Goal: Transaction & Acquisition: Purchase product/service

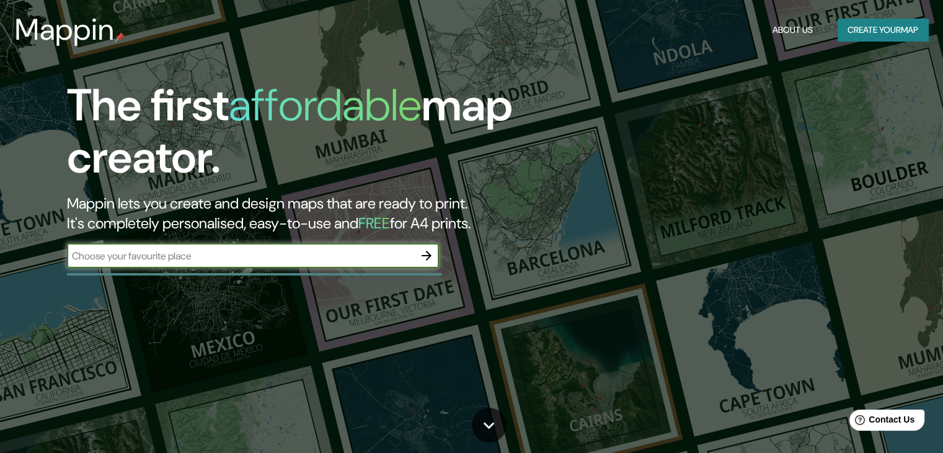
click at [327, 254] on input "text" at bounding box center [240, 256] width 347 height 14
click at [432, 257] on icon "button" at bounding box center [426, 255] width 15 height 15
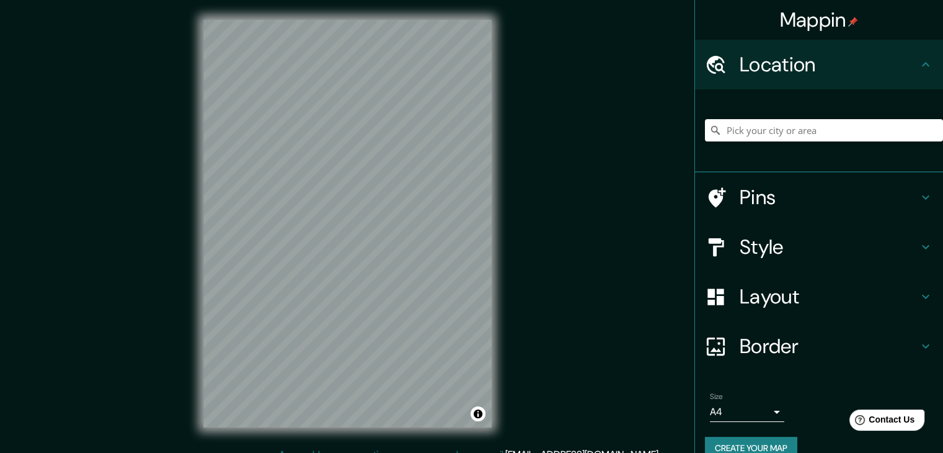
click at [501, 239] on div "© Mapbox © OpenStreetMap Improve this map" at bounding box center [348, 223] width 328 height 447
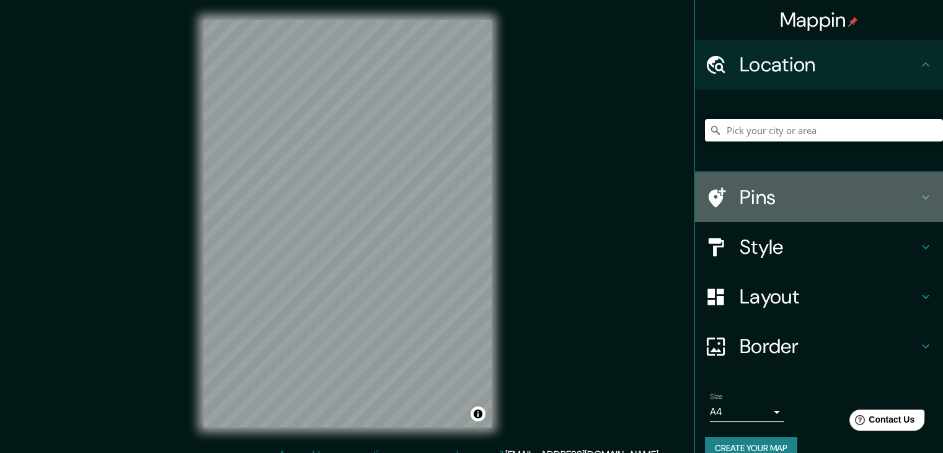
click at [918, 197] on icon at bounding box center [925, 197] width 15 height 15
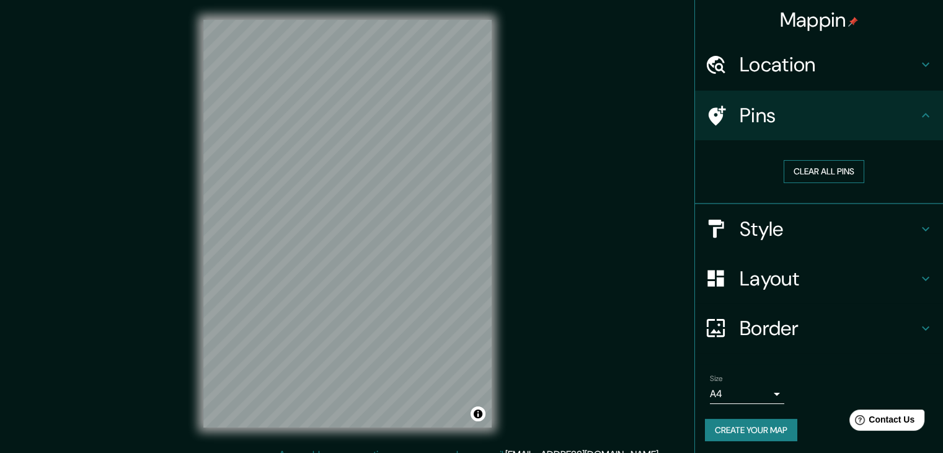
click at [789, 162] on button "Clear all pins" at bounding box center [824, 171] width 81 height 23
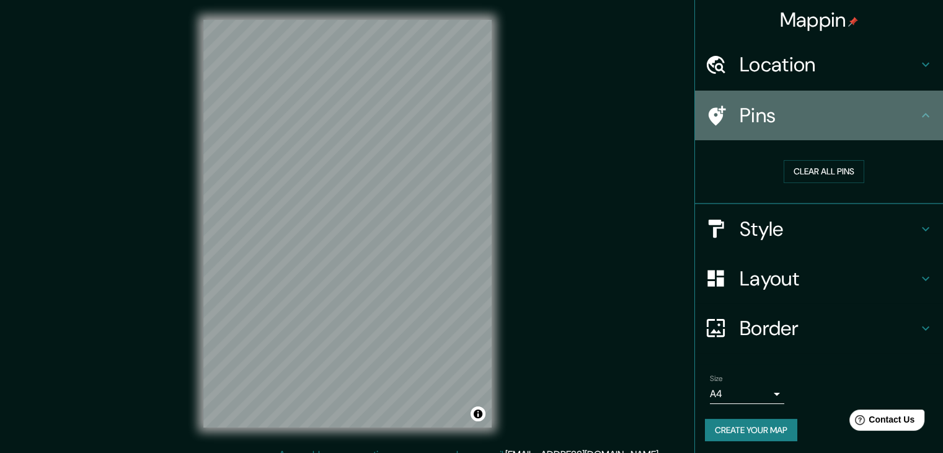
click at [764, 115] on h4 "Pins" at bounding box center [829, 115] width 179 height 25
click at [705, 110] on icon at bounding box center [716, 116] width 22 height 22
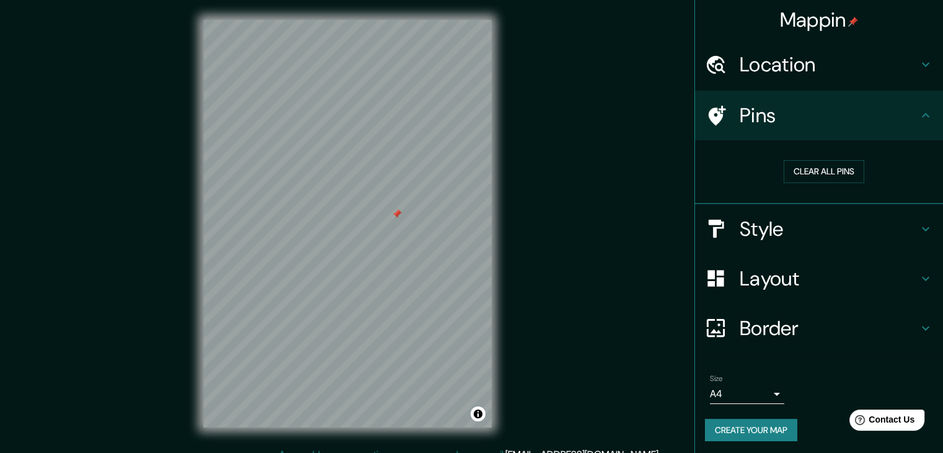
drag, startPoint x: 746, startPoint y: 97, endPoint x: 713, endPoint y: 108, distance: 35.3
click at [746, 97] on div "Pins" at bounding box center [819, 116] width 248 height 50
click at [444, 205] on div "Mappin Location Pins Clear all pins Style Layout Border Choose a border. Hint :…" at bounding box center [471, 233] width 943 height 467
drag, startPoint x: 397, startPoint y: 213, endPoint x: 405, endPoint y: 223, distance: 12.4
click at [405, 223] on div at bounding box center [404, 221] width 10 height 10
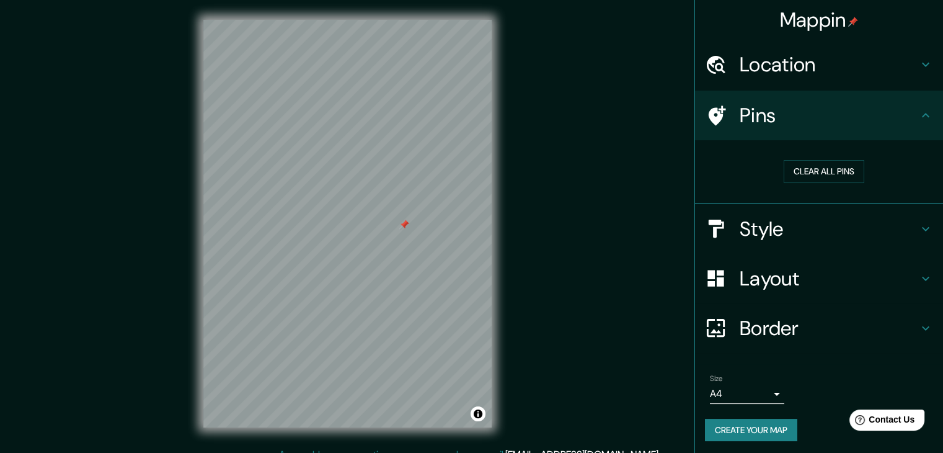
click at [403, 223] on div at bounding box center [404, 224] width 10 height 10
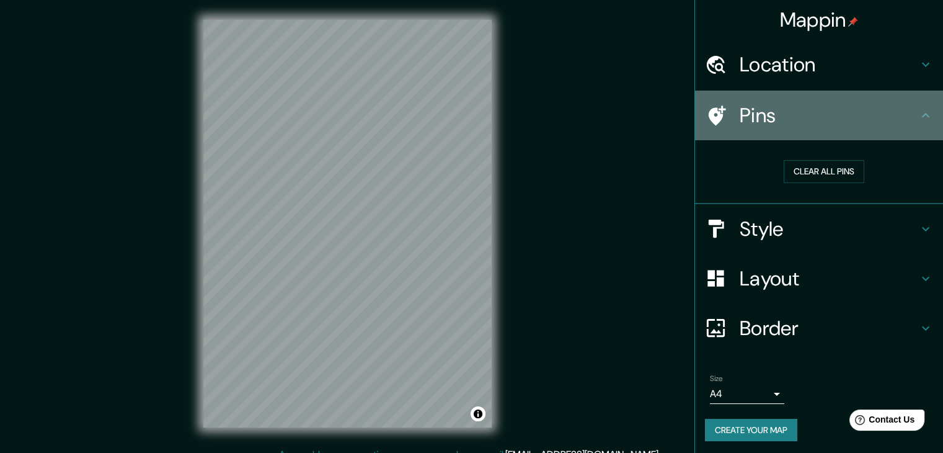
click at [907, 113] on h4 "Pins" at bounding box center [829, 115] width 179 height 25
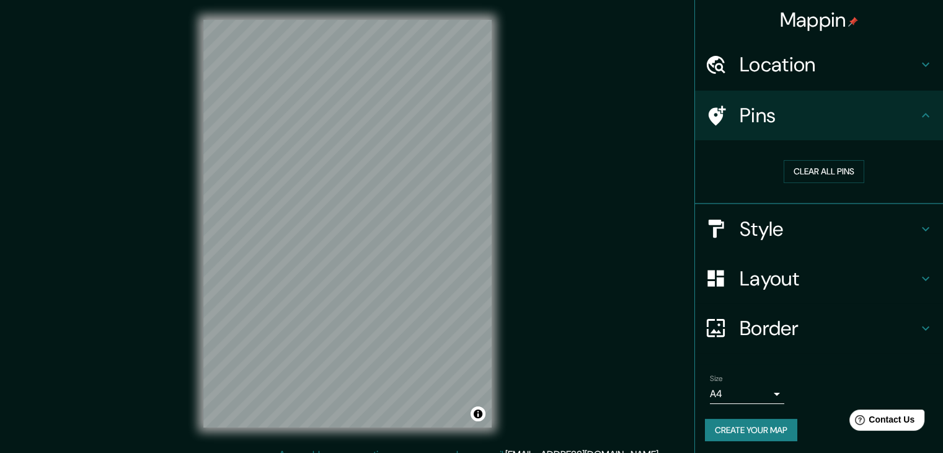
click at [918, 58] on icon at bounding box center [925, 64] width 15 height 15
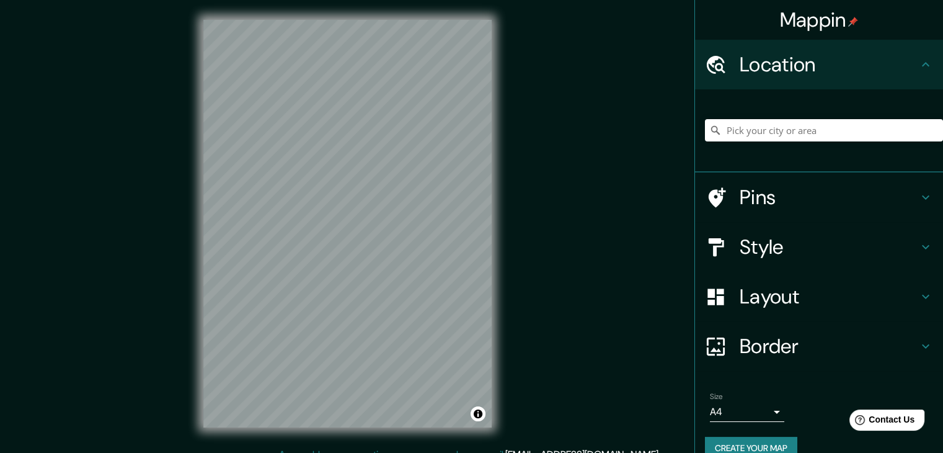
click at [918, 296] on icon at bounding box center [925, 296] width 15 height 15
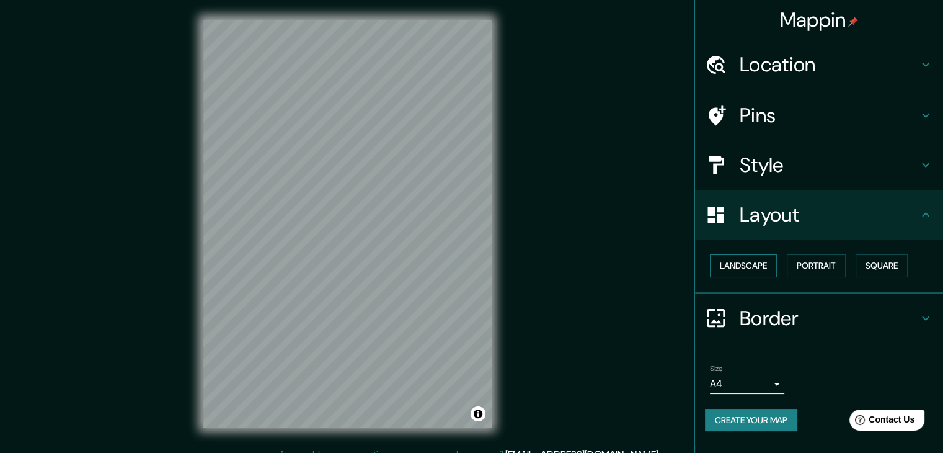
click at [754, 263] on button "Landscape" at bounding box center [743, 265] width 67 height 23
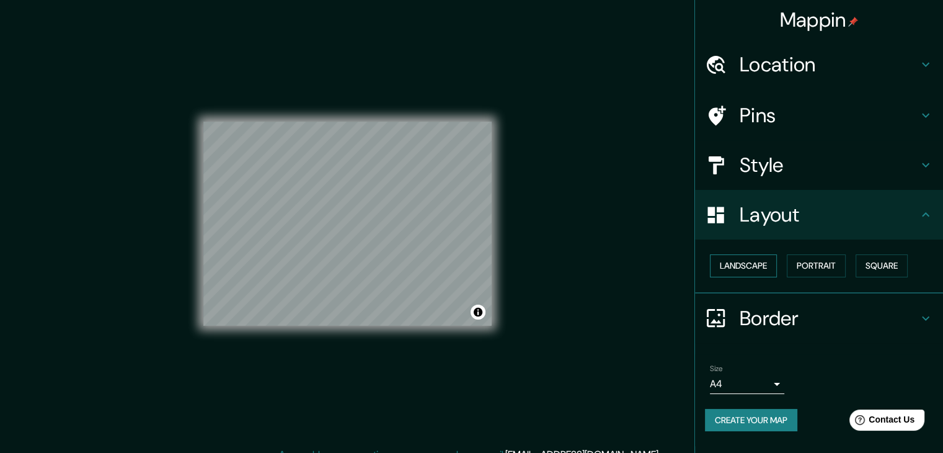
click at [754, 263] on button "Landscape" at bounding box center [743, 265] width 67 height 23
click at [799, 266] on button "Portrait" at bounding box center [816, 265] width 59 height 23
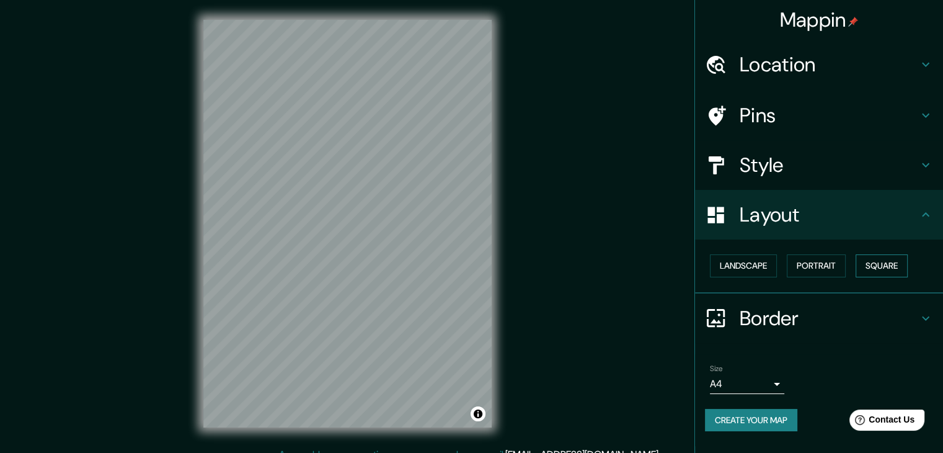
click at [882, 257] on button "Square" at bounding box center [882, 265] width 52 height 23
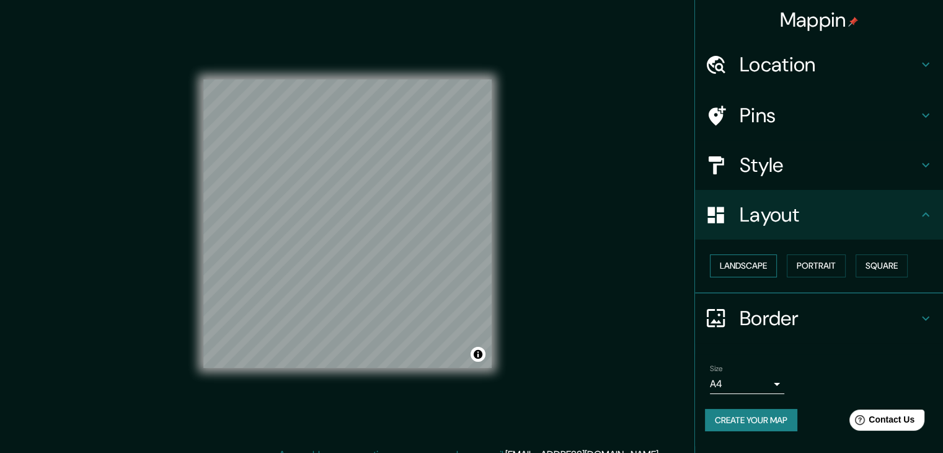
click at [745, 259] on button "Landscape" at bounding box center [743, 265] width 67 height 23
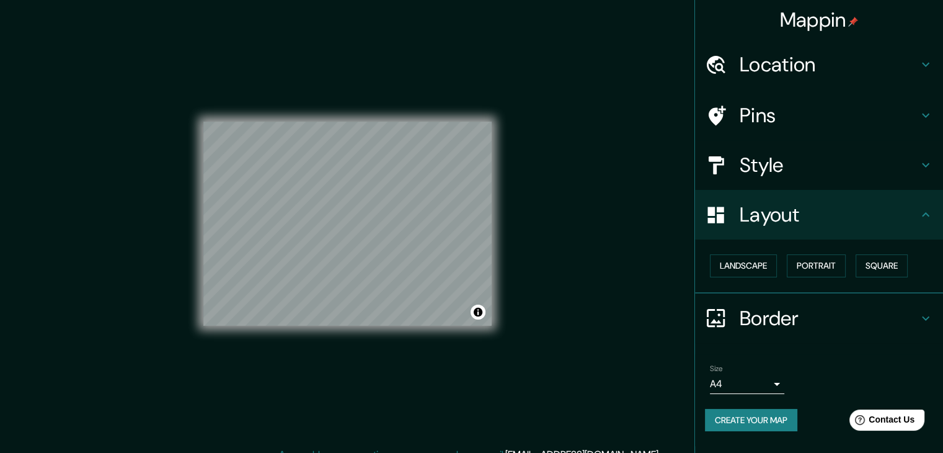
click at [823, 253] on div "Landscape [GEOGRAPHIC_DATA]" at bounding box center [824, 265] width 238 height 33
click at [817, 268] on button "Portrait" at bounding box center [816, 265] width 59 height 23
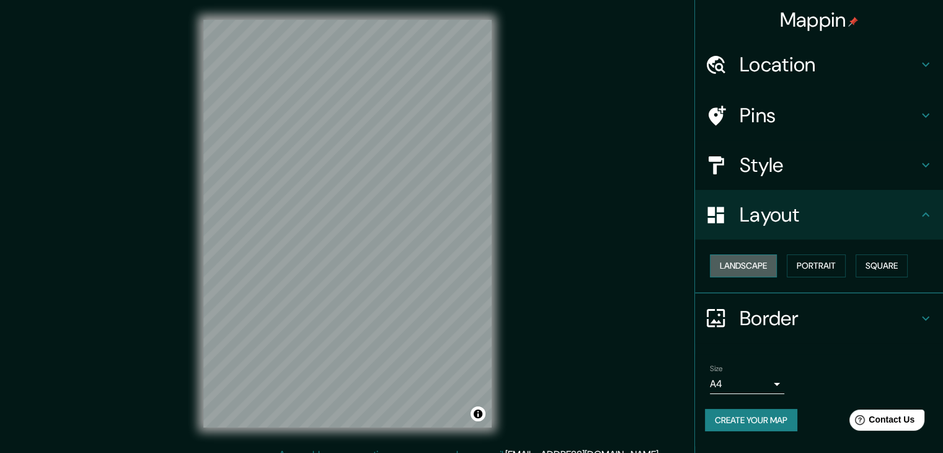
drag, startPoint x: 773, startPoint y: 275, endPoint x: 766, endPoint y: 271, distance: 8.3
click at [772, 275] on button "Landscape" at bounding box center [743, 265] width 67 height 23
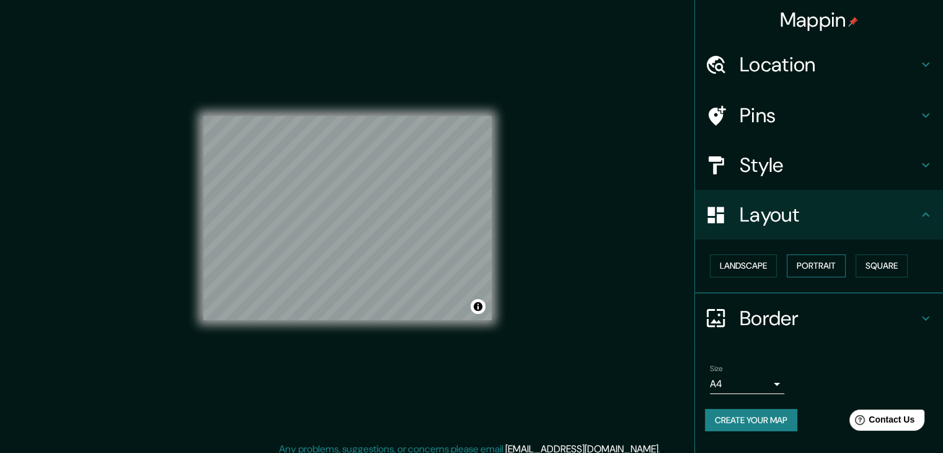
scroll to position [14, 0]
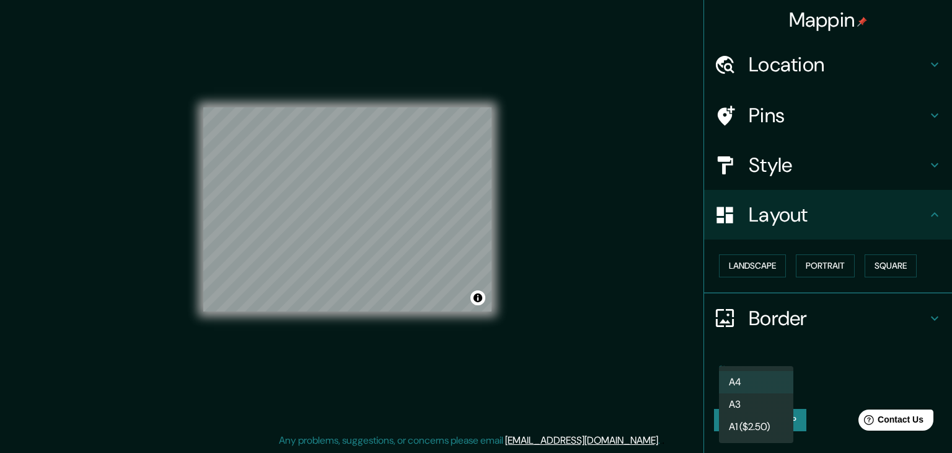
click at [761, 380] on body "Mappin Location Pins Style Layout Landscape Portrait Square Border Choose a bor…" at bounding box center [476, 212] width 952 height 453
drag, startPoint x: 744, startPoint y: 386, endPoint x: 766, endPoint y: 385, distance: 22.4
drag, startPoint x: 766, startPoint y: 385, endPoint x: 851, endPoint y: 340, distance: 96.0
click at [856, 349] on div at bounding box center [476, 226] width 952 height 453
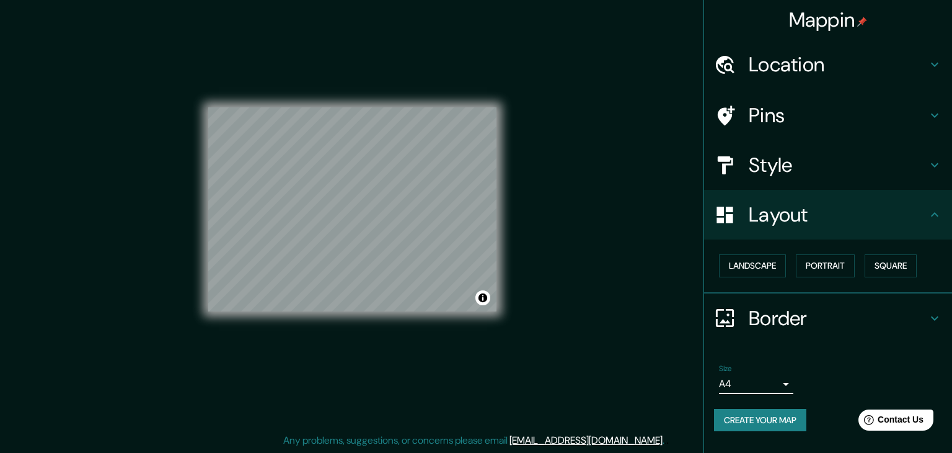
click at [776, 380] on body "Mappin Location Pins Style Layout Landscape Portrait Square Border Choose a bor…" at bounding box center [476, 212] width 952 height 453
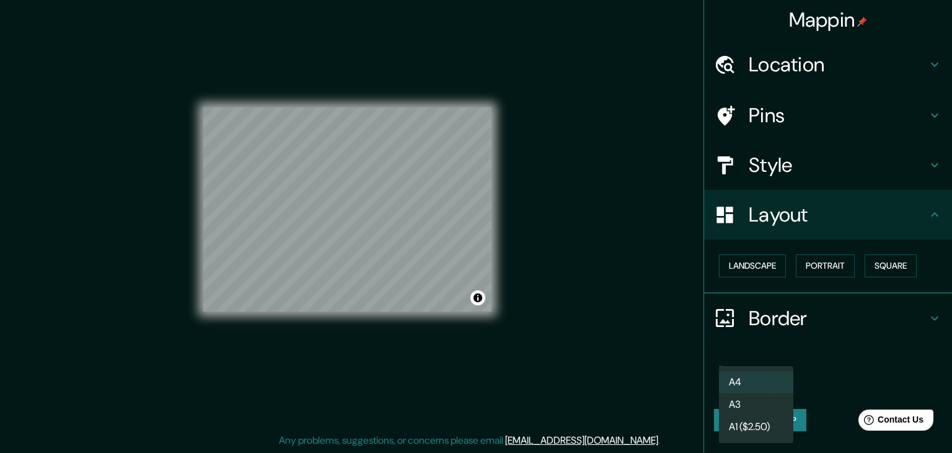
click at [751, 403] on li "A3" at bounding box center [756, 404] width 74 height 22
click at [759, 378] on body "Mappin Location Pins Style Layout Landscape Portrait Square Border Choose a bor…" at bounding box center [476, 212] width 952 height 453
click at [744, 379] on li "A4" at bounding box center [756, 382] width 74 height 22
type input "single"
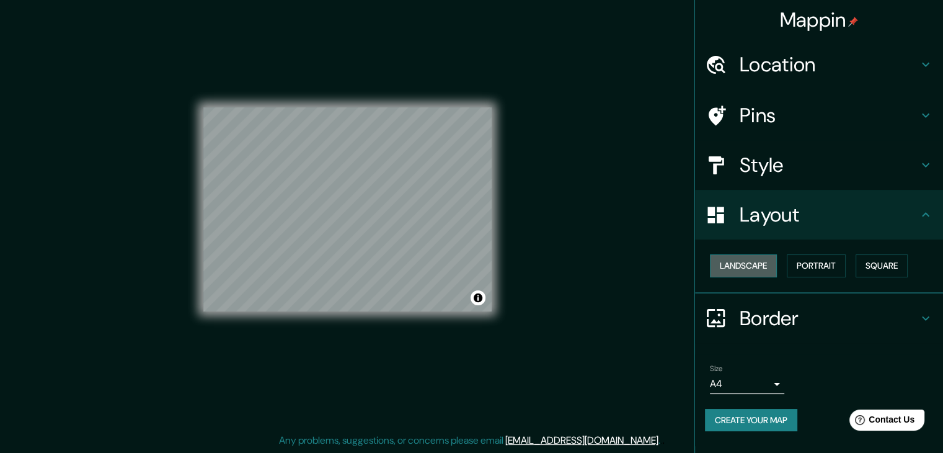
click at [739, 259] on button "Landscape" at bounding box center [743, 265] width 67 height 23
click at [811, 260] on button "Portrait" at bounding box center [816, 265] width 59 height 23
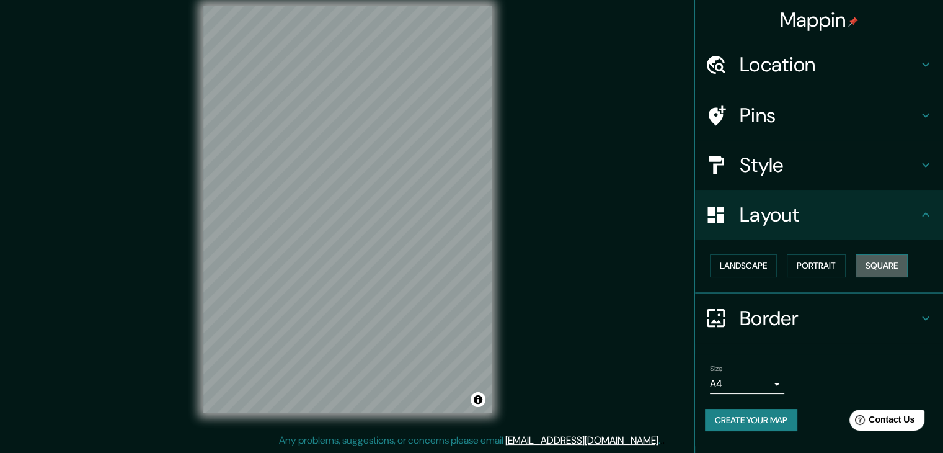
click at [887, 265] on button "Square" at bounding box center [882, 265] width 52 height 23
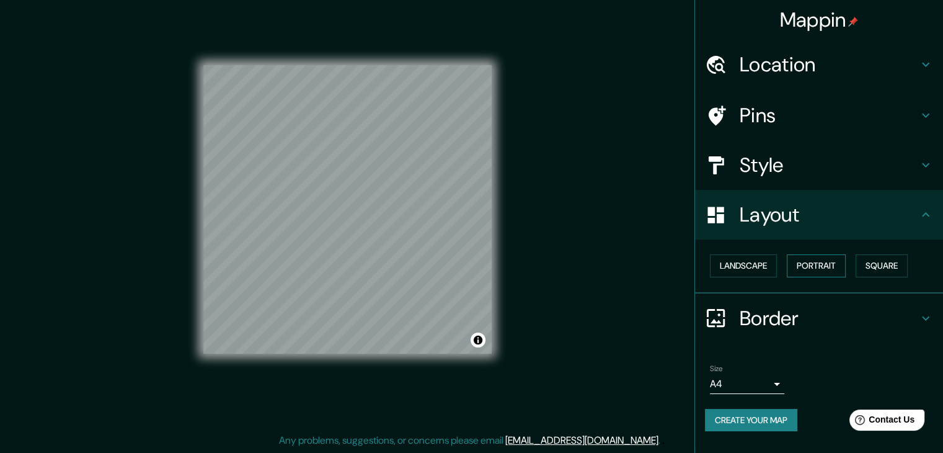
click at [838, 265] on button "Portrait" at bounding box center [816, 265] width 59 height 23
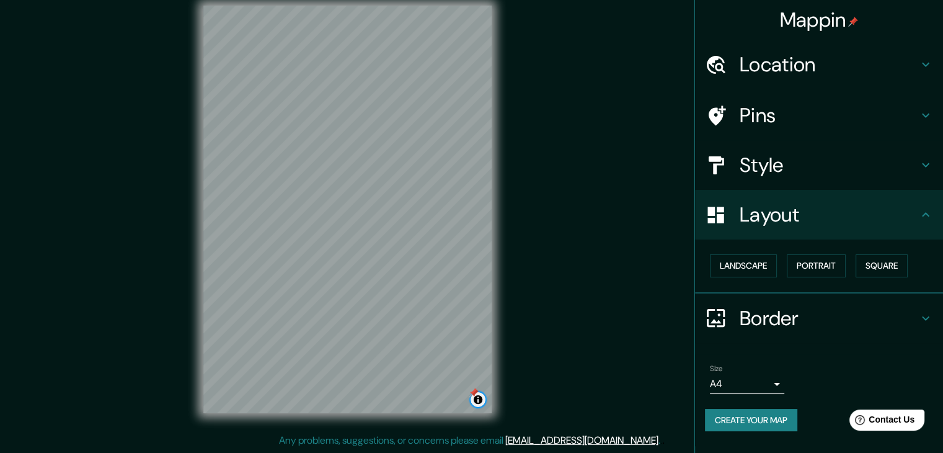
click at [482, 398] on button "Toggle attribution" at bounding box center [478, 399] width 15 height 15
click at [481, 398] on button "Toggle attribution" at bounding box center [478, 399] width 15 height 15
click at [476, 390] on div at bounding box center [474, 392] width 10 height 10
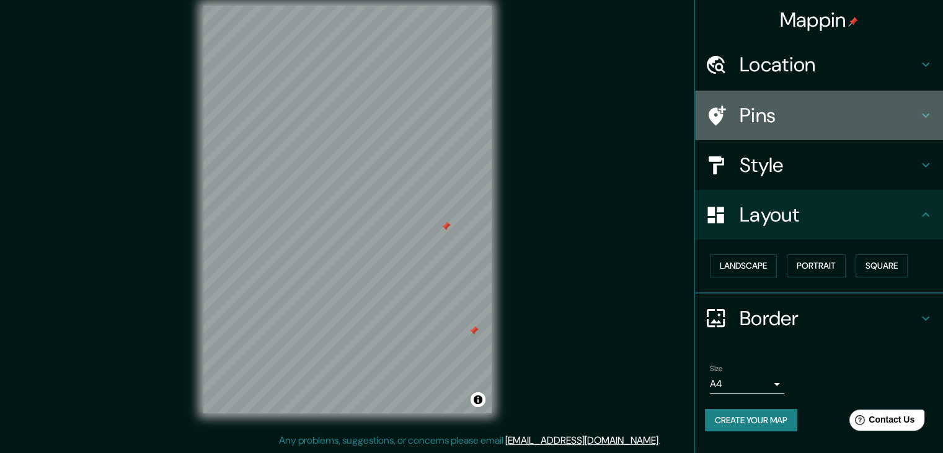
click at [743, 109] on h4 "Pins" at bounding box center [829, 115] width 179 height 25
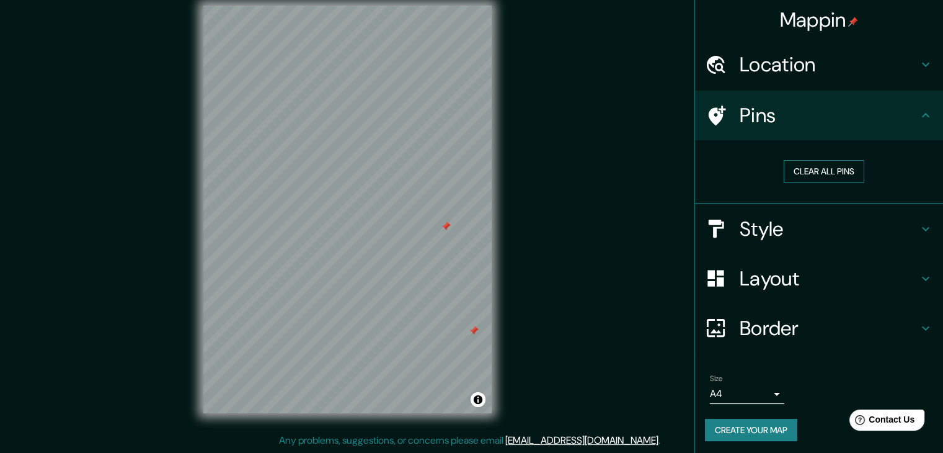
click at [820, 160] on button "Clear all pins" at bounding box center [824, 171] width 81 height 23
click at [820, 164] on button "Clear all pins" at bounding box center [824, 171] width 81 height 23
